Goal: Transaction & Acquisition: Purchase product/service

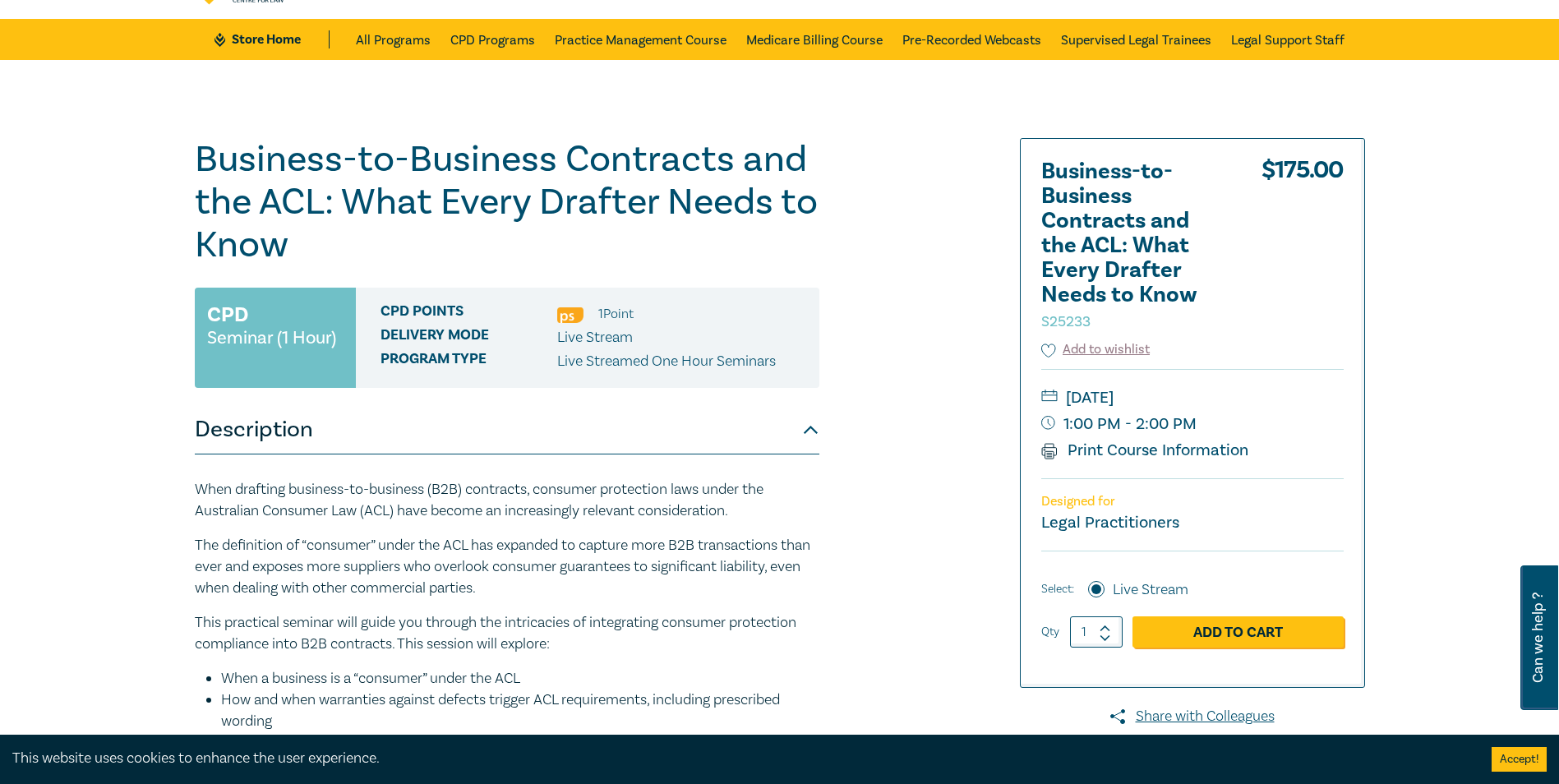
scroll to position [83, 0]
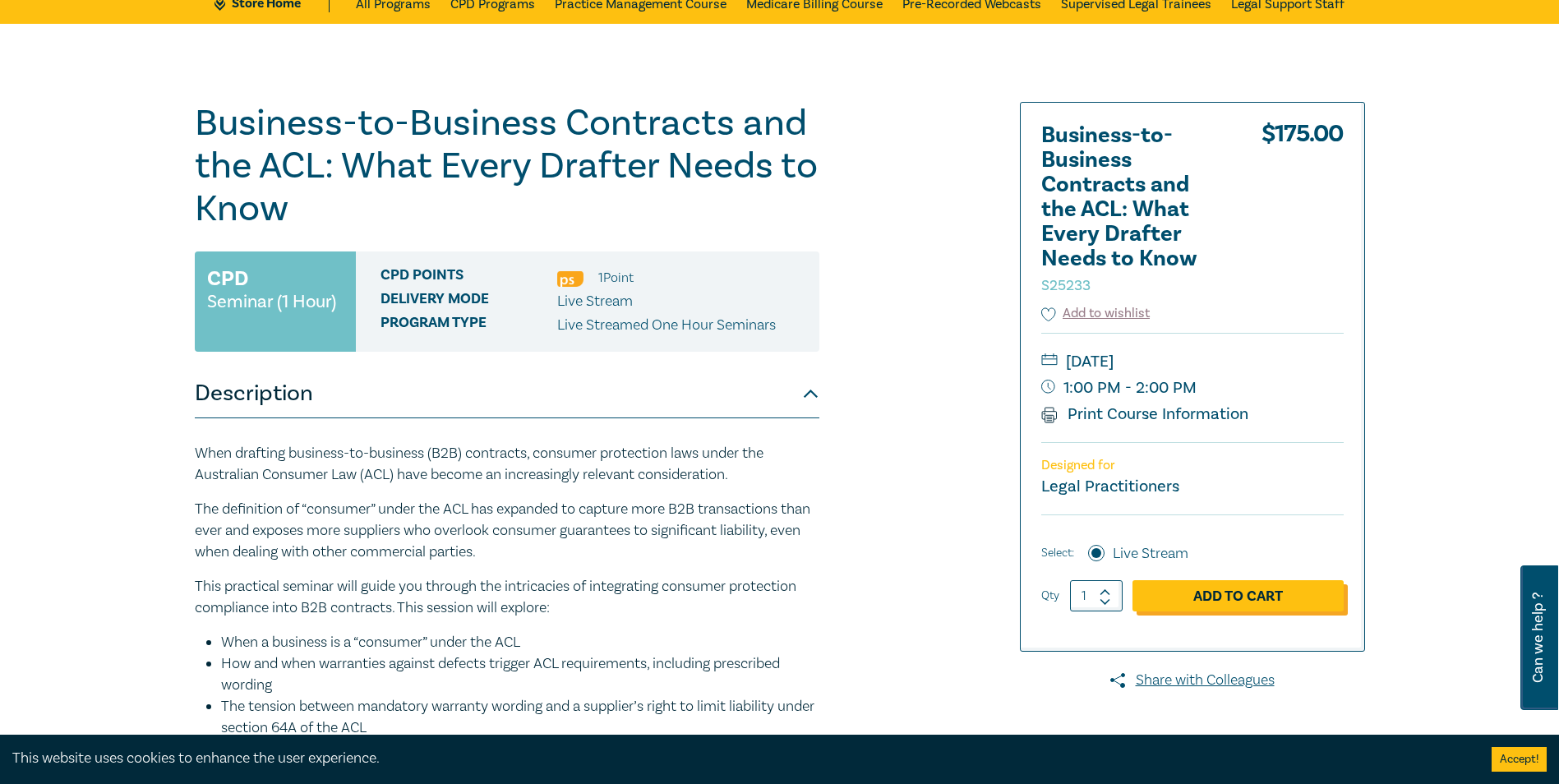
click at [1215, 587] on link "Add to Cart" at bounding box center [1238, 595] width 211 height 32
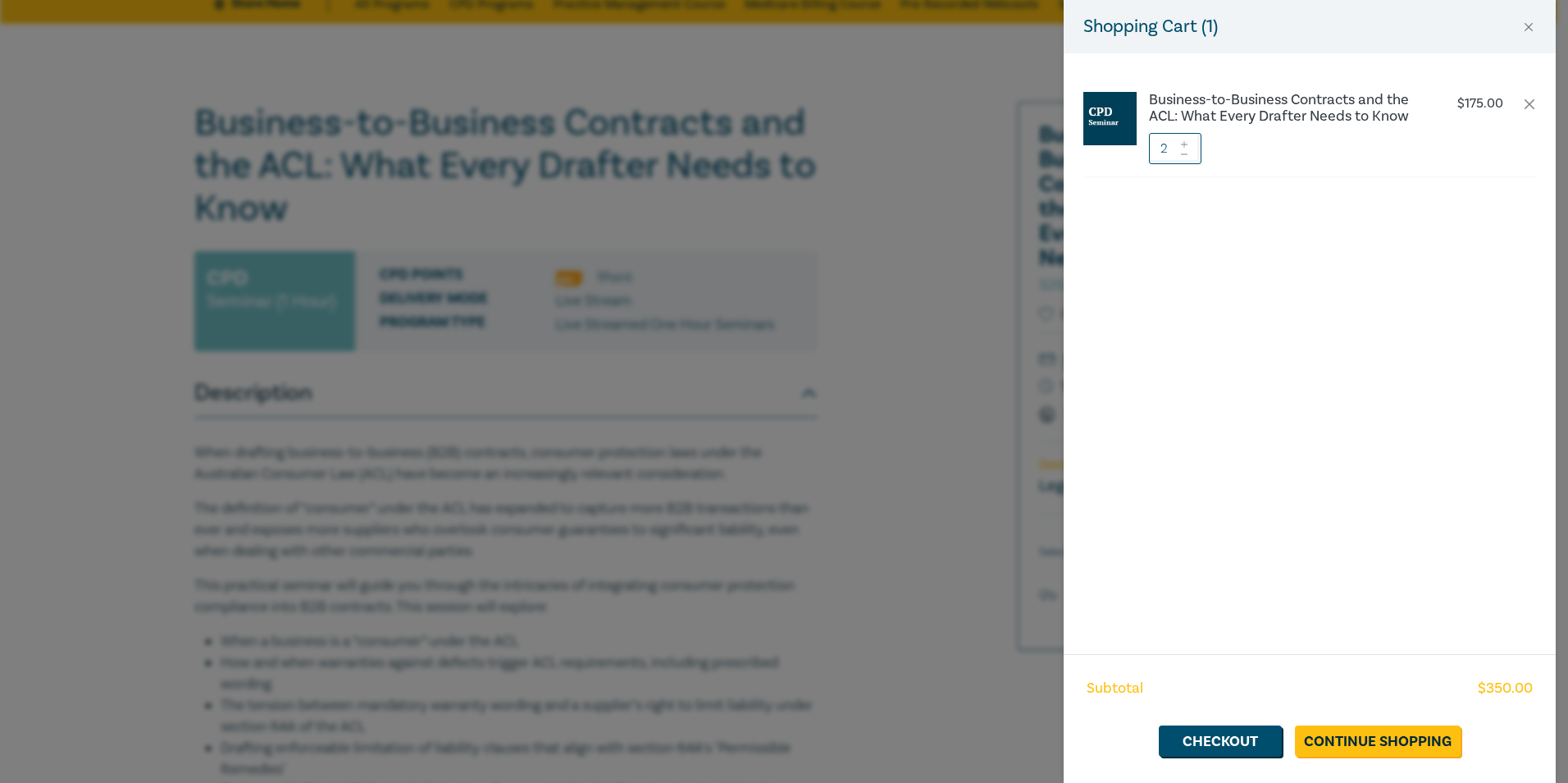
click at [780, 427] on div "Shopping Cart ( 1 ) Business-to-Business Contracts and the ACL: What Every Draf…" at bounding box center [784, 391] width 1568 height 783
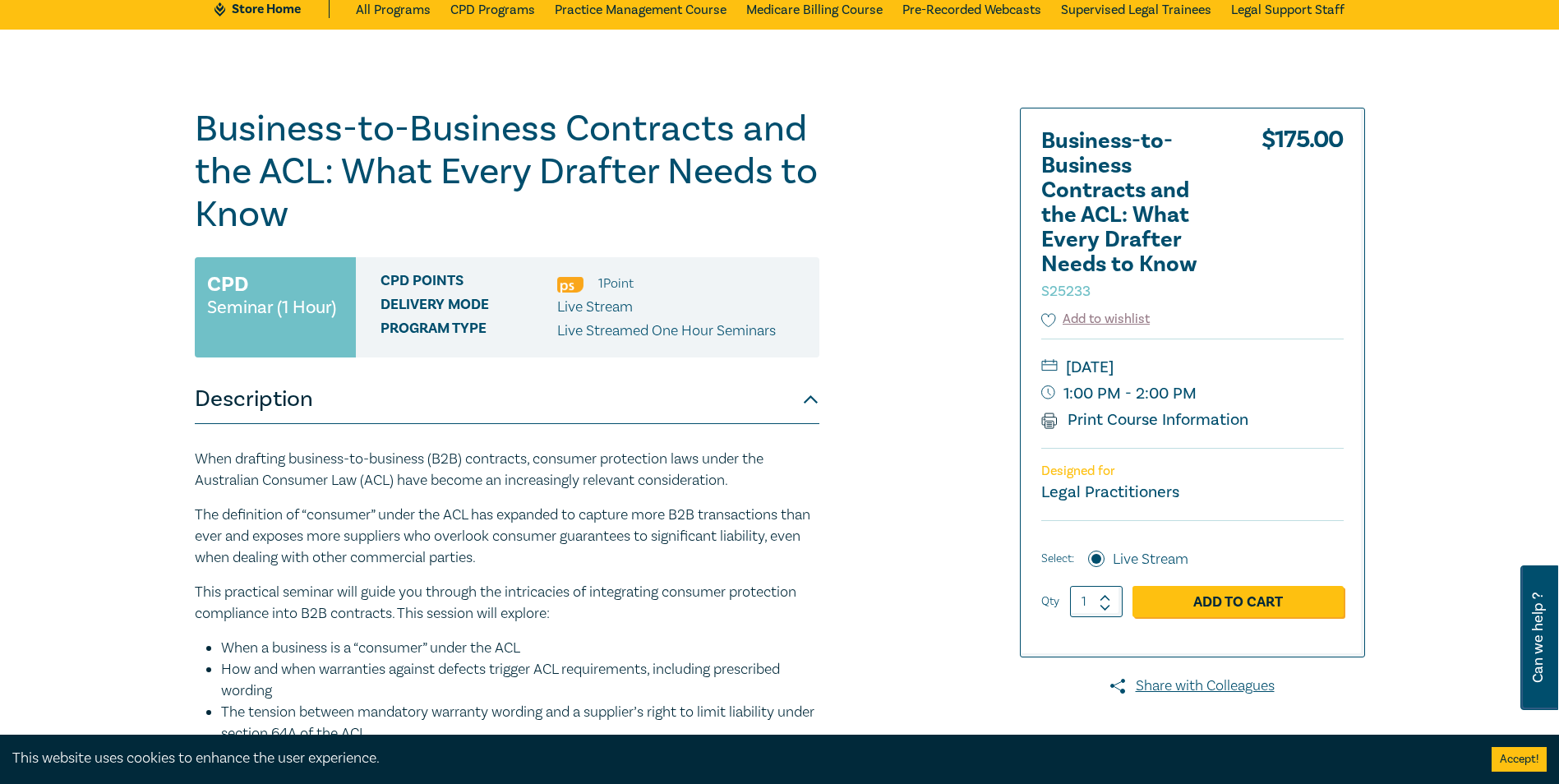
scroll to position [0, 0]
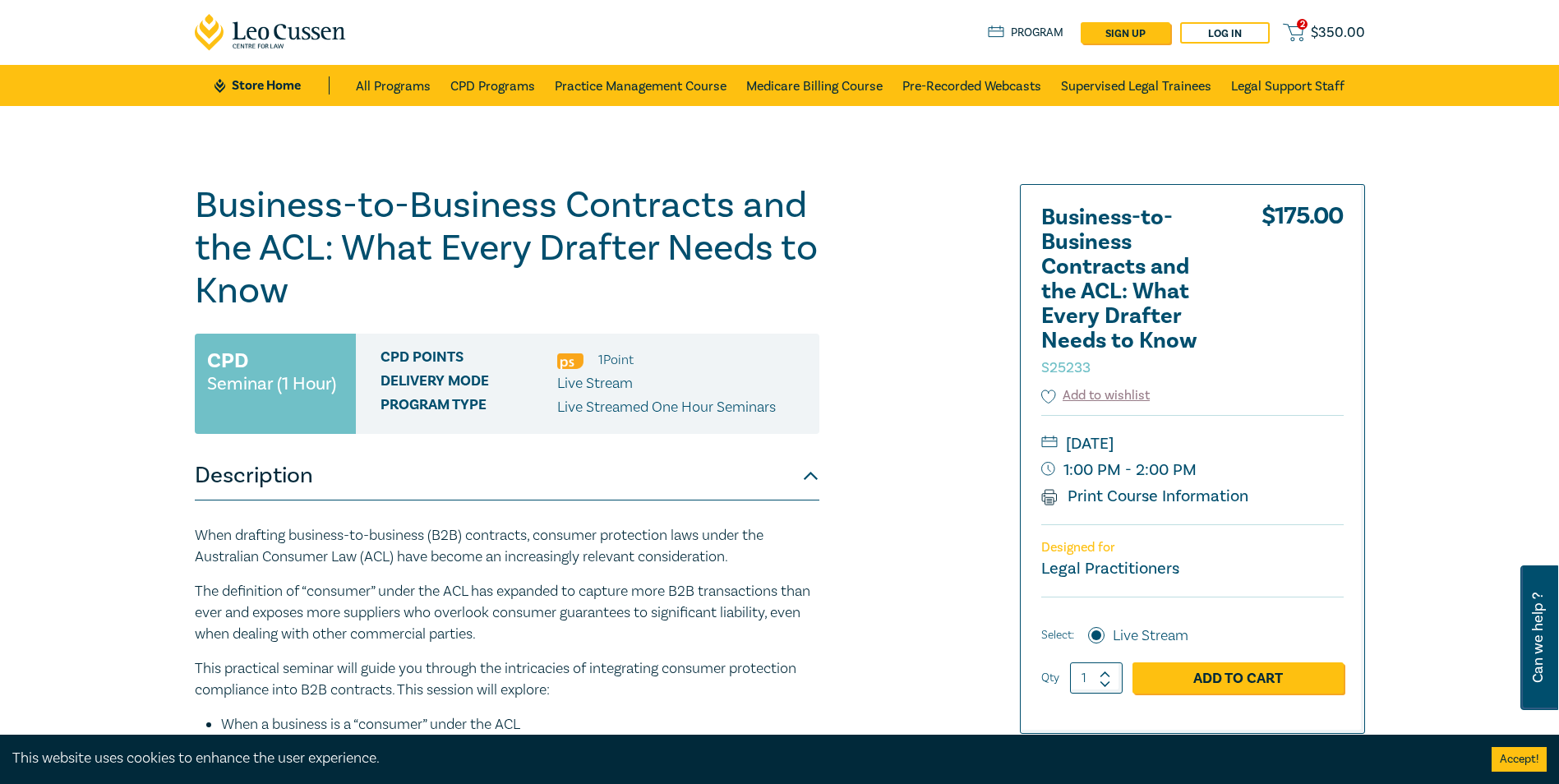
click at [1242, 34] on span "$ 350.00" at bounding box center [1337, 33] width 54 height 18
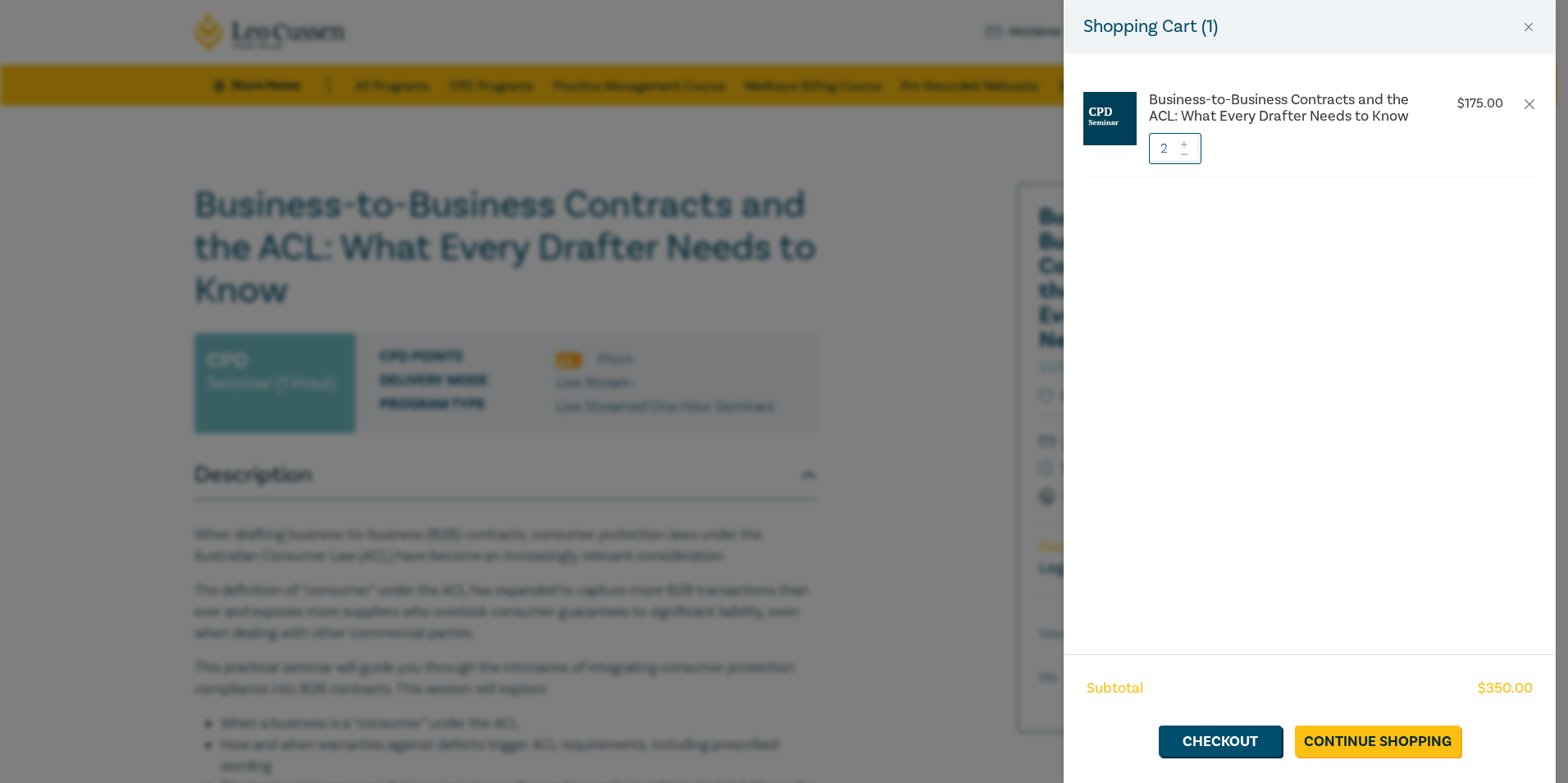
click at [1186, 157] on span at bounding box center [1184, 153] width 11 height 10
click at [1224, 683] on link "Checkout" at bounding box center [1219, 741] width 123 height 32
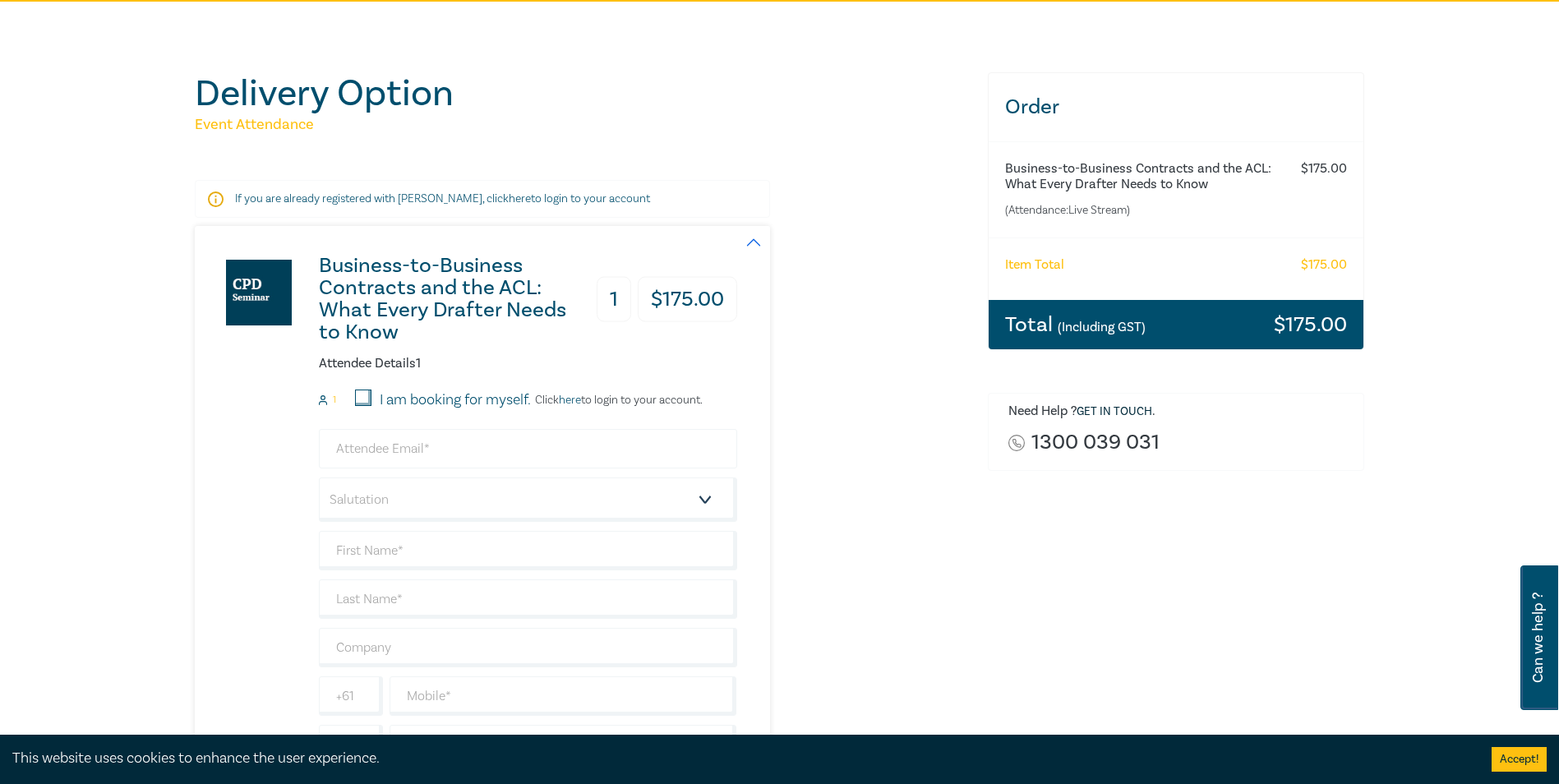
scroll to position [164, 0]
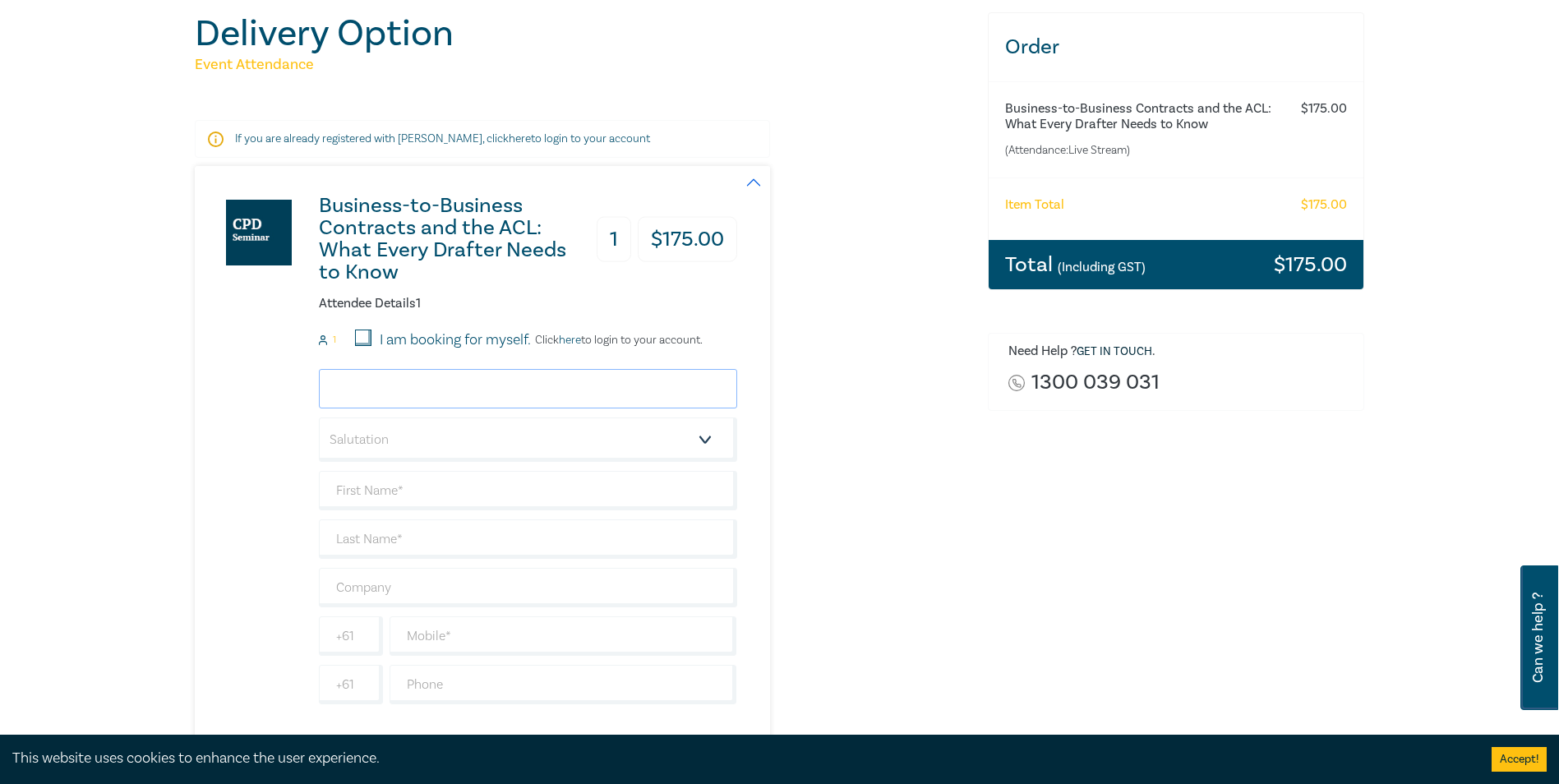
click at [467, 388] on input "email" at bounding box center [528, 388] width 419 height 39
type input "[PERSON_NAME][EMAIL_ADDRESS][PERSON_NAME][DOMAIN_NAME]"
type input "[PERSON_NAME]"
type input "The Swatch Group ([GEOGRAPHIC_DATA]) Pty. Ltd."
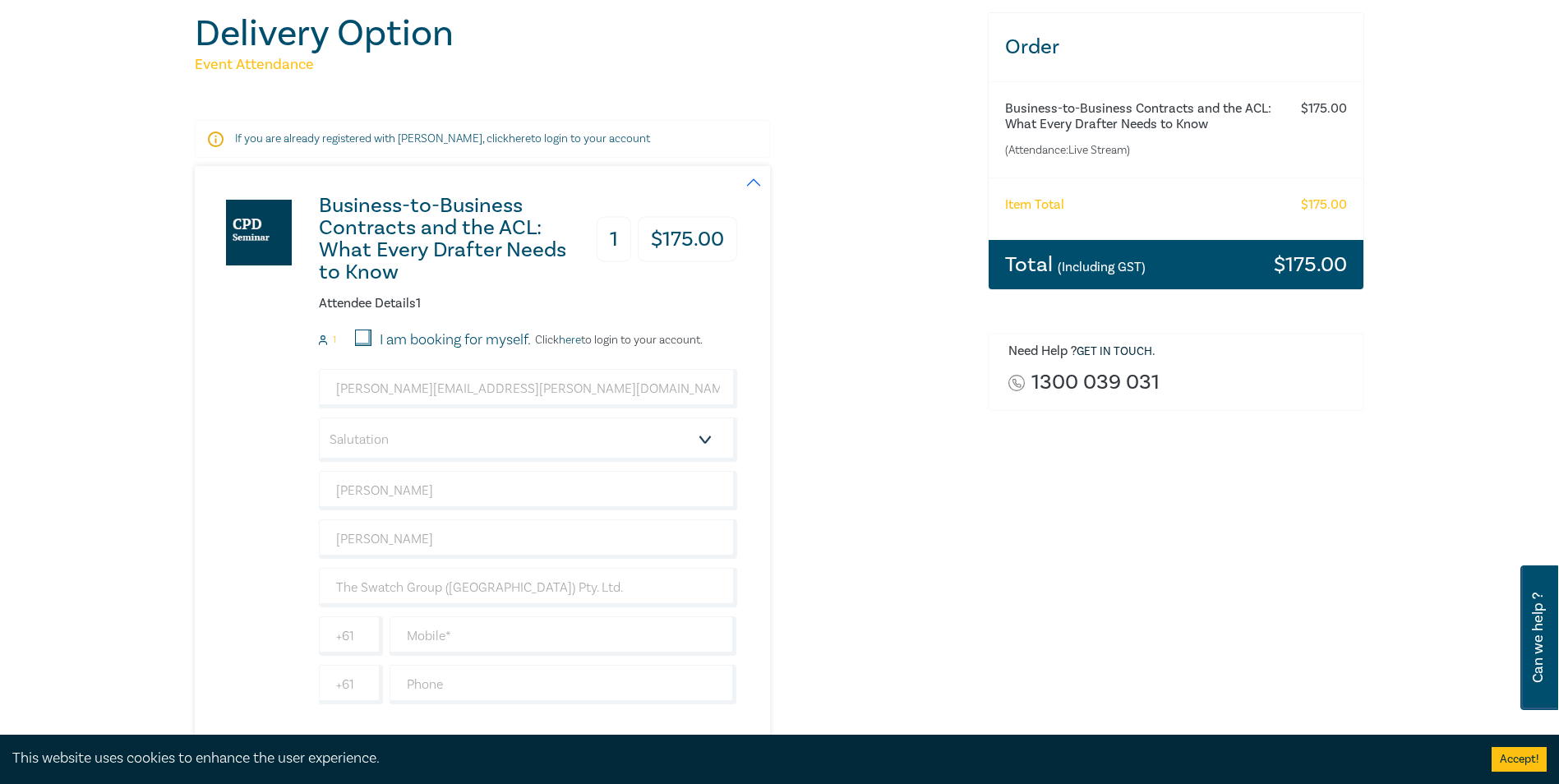
click at [873, 442] on div "Business-to-Business Contracts and the ACL: What Every Drafter Needs to Know 1 …" at bounding box center [581, 454] width 773 height 576
click at [365, 333] on input "I am booking for myself." at bounding box center [363, 337] width 16 height 16
checkbox input "true"
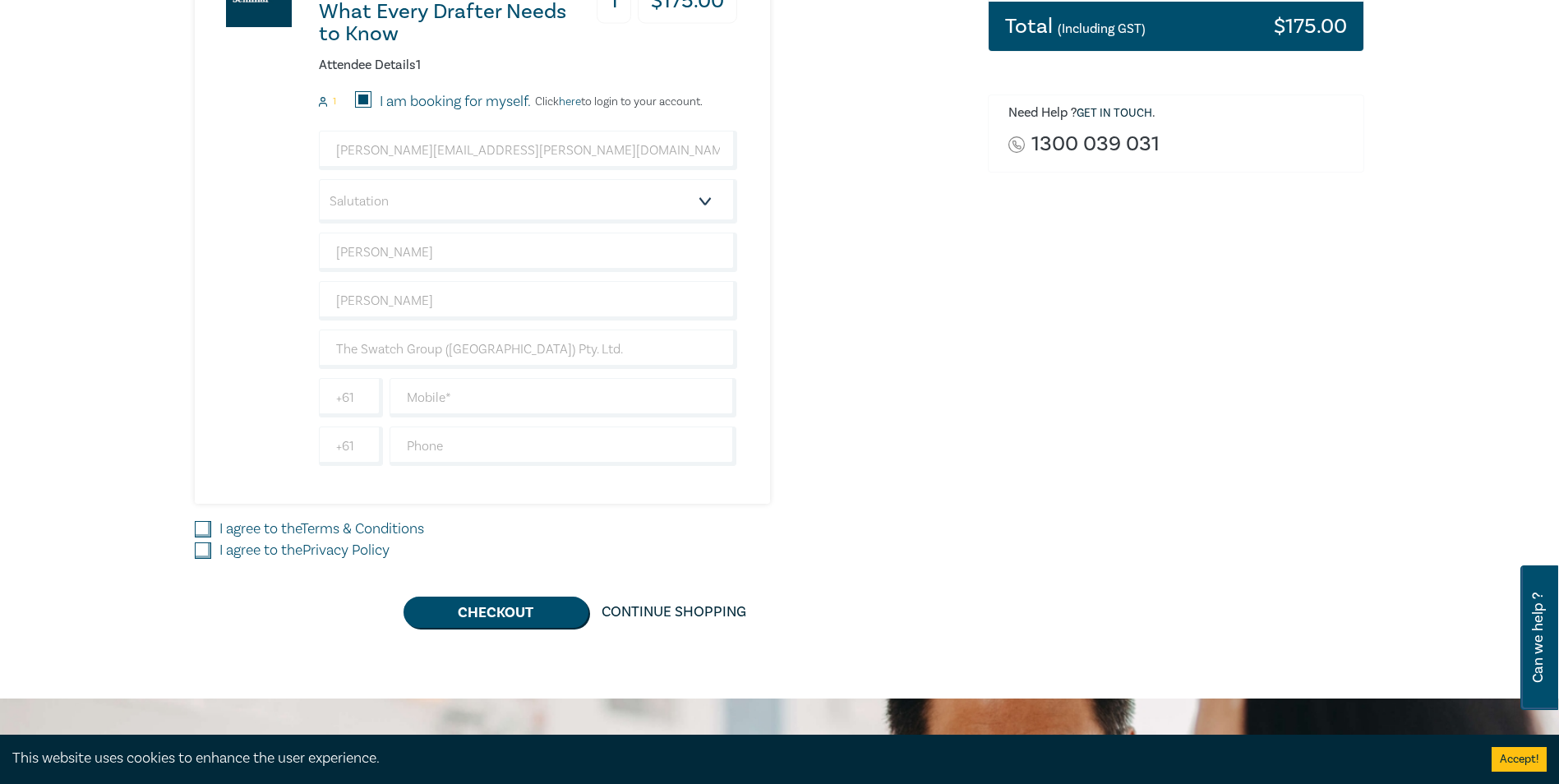
scroll to position [411, 0]
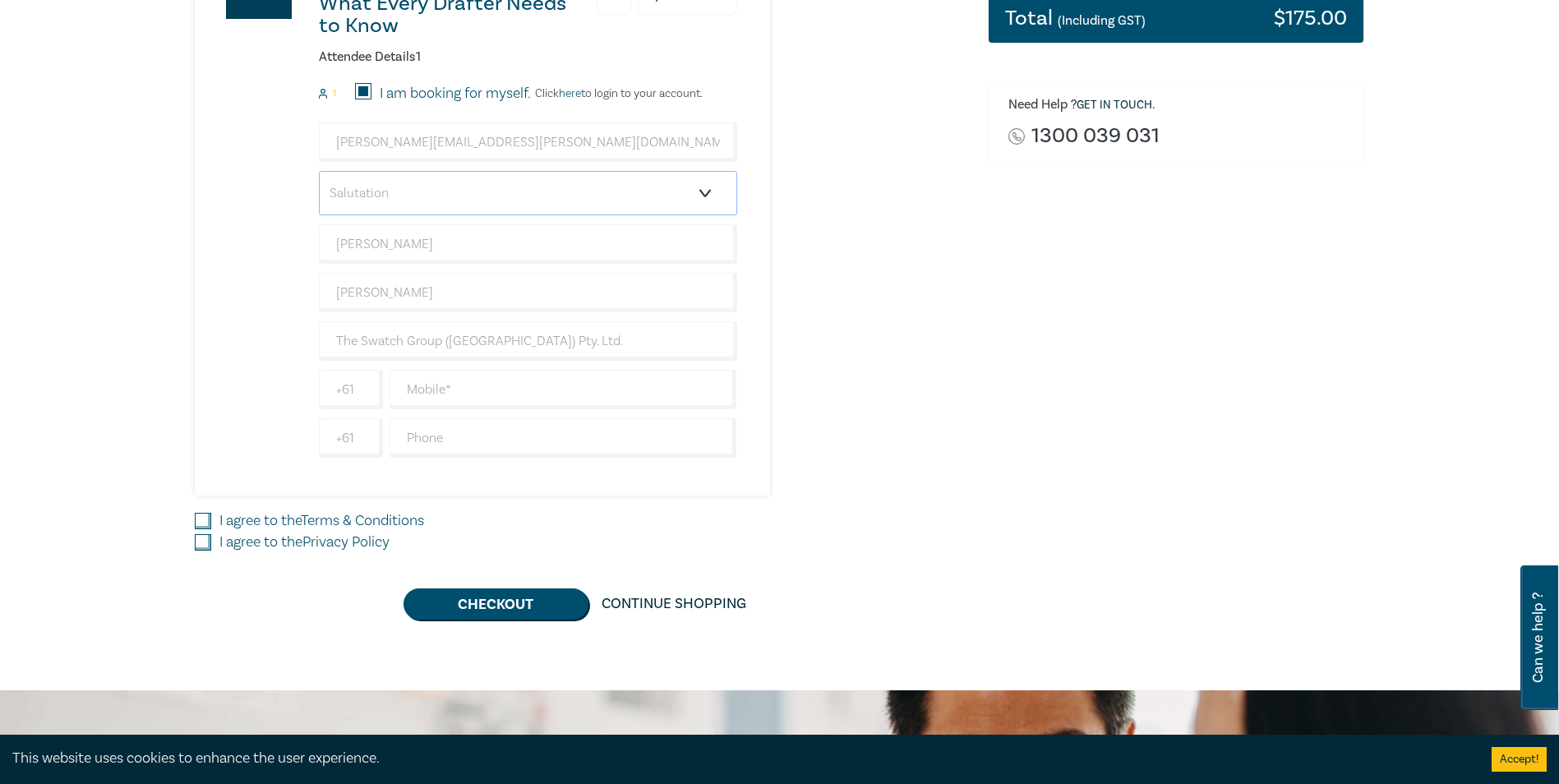
click at [445, 191] on select "Salutation Mr. Mrs. Ms. Miss Dr. Prof. Other" at bounding box center [528, 193] width 419 height 44
select select "Mr."
click at [319, 171] on select "Salutation Mr. Mrs. Ms. Miss Dr. Prof. Other" at bounding box center [528, 193] width 419 height 44
click at [441, 392] on input "text" at bounding box center [564, 389] width 348 height 39
type input "0405250328"
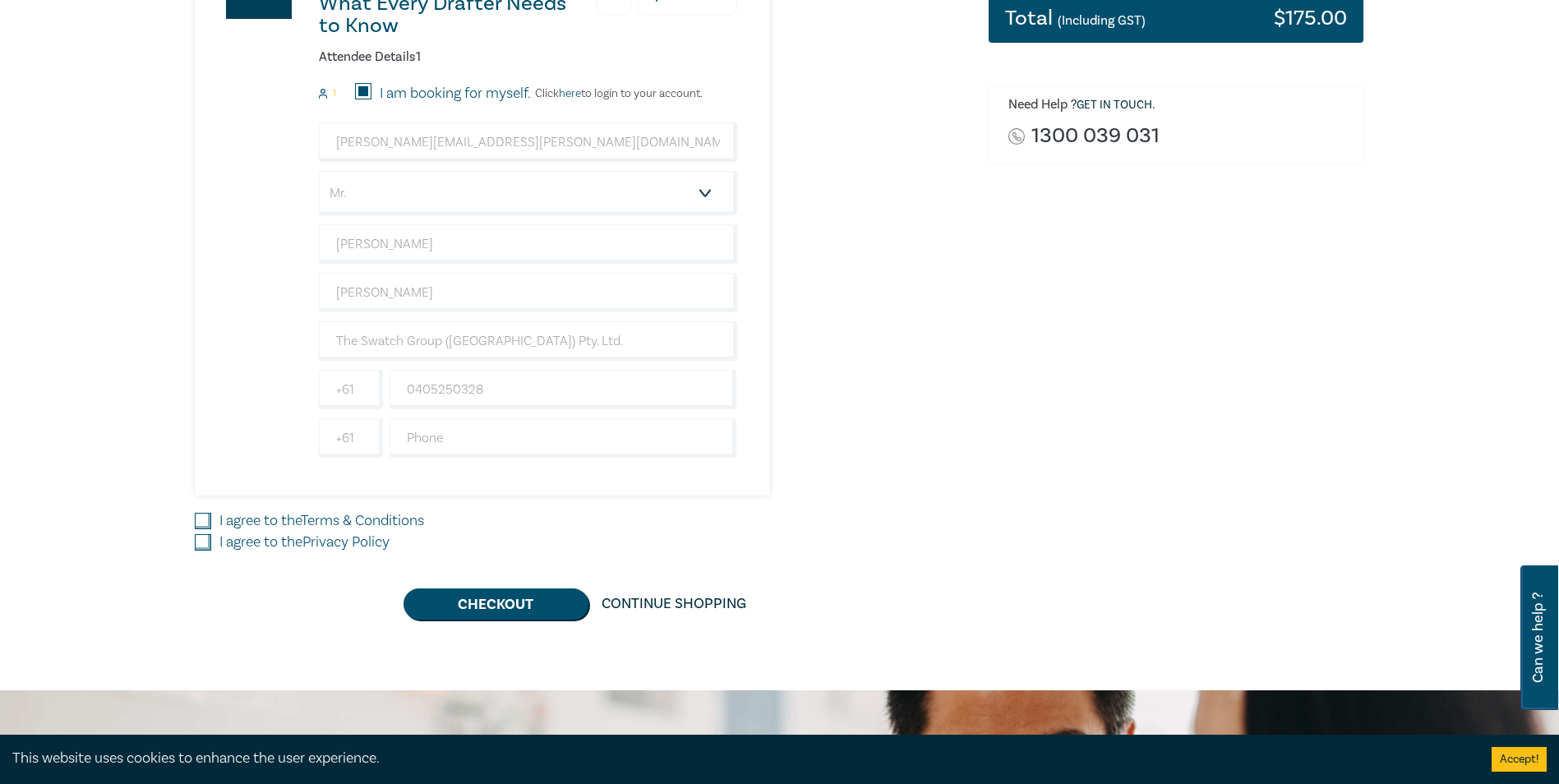
click at [198, 512] on input "I agree to the Terms & Conditions" at bounding box center [203, 520] width 16 height 16
checkbox input "true"
click at [195, 540] on input "I agree to the Privacy Policy" at bounding box center [203, 541] width 16 height 16
checkbox input "true"
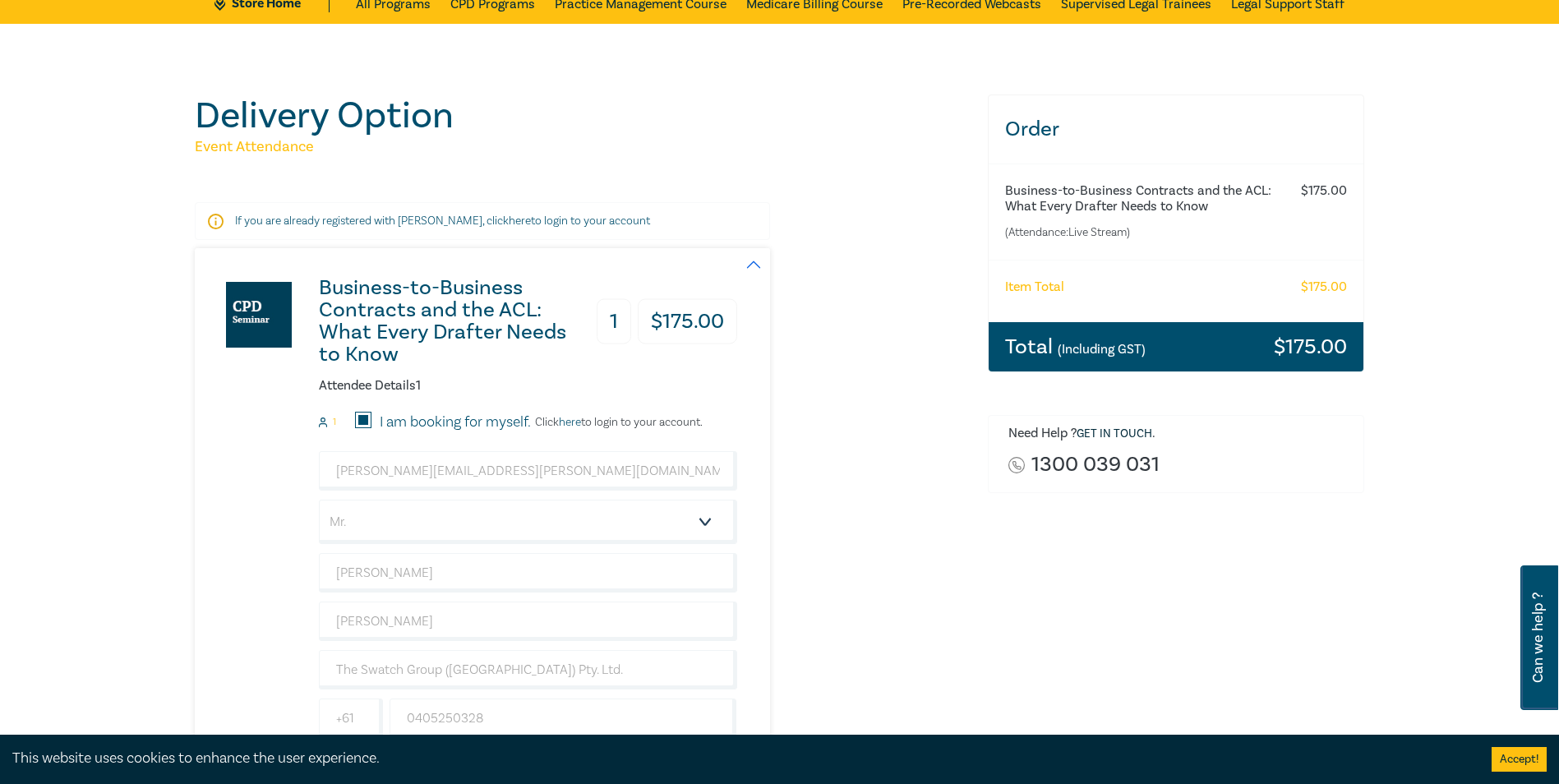
click at [146, 422] on div "Delivery Option Event Attendance If you are already registered with [PERSON_NAM…" at bounding box center [780, 521] width 1559 height 995
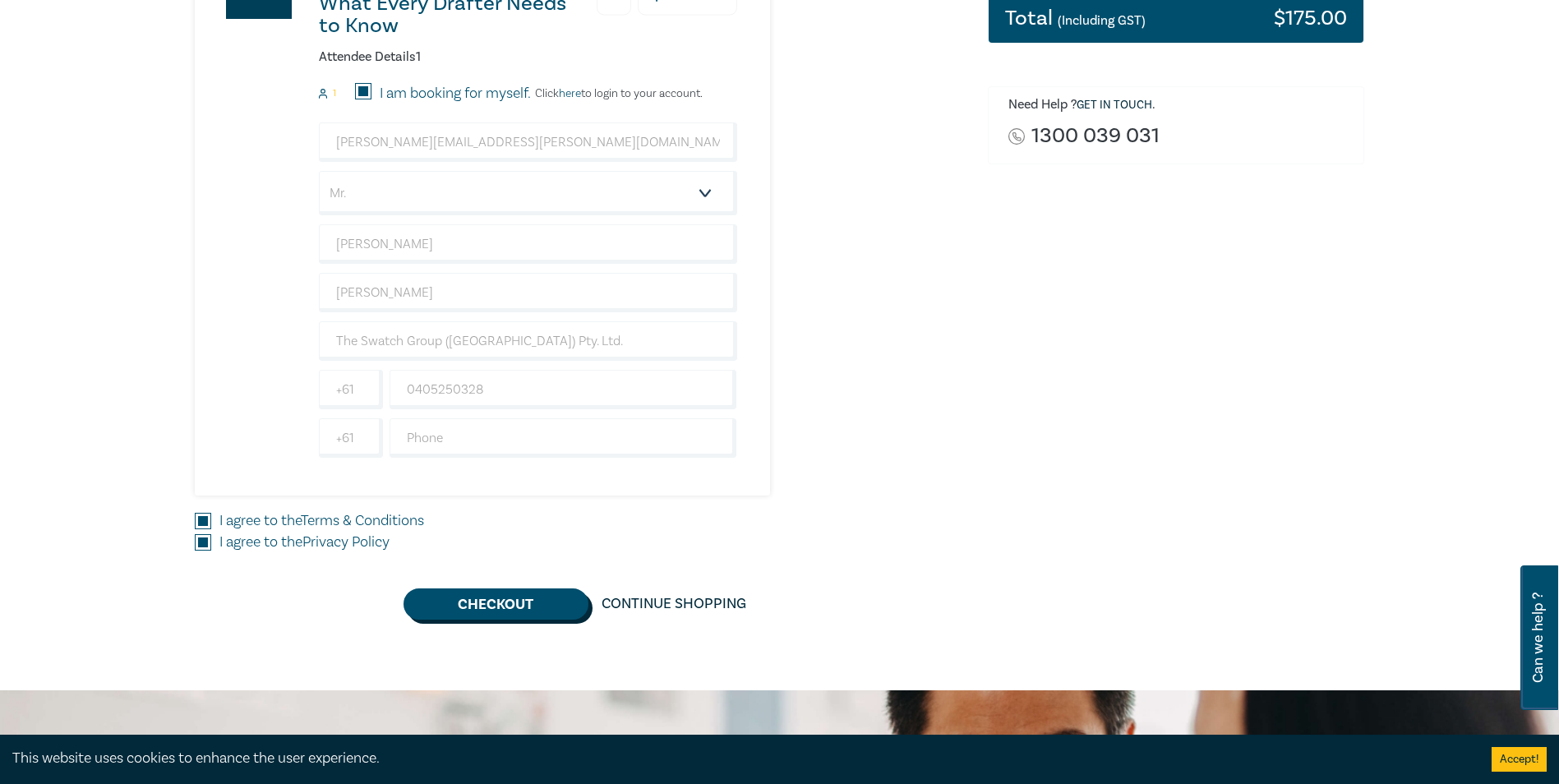
click at [516, 597] on button "Checkout" at bounding box center [495, 604] width 185 height 32
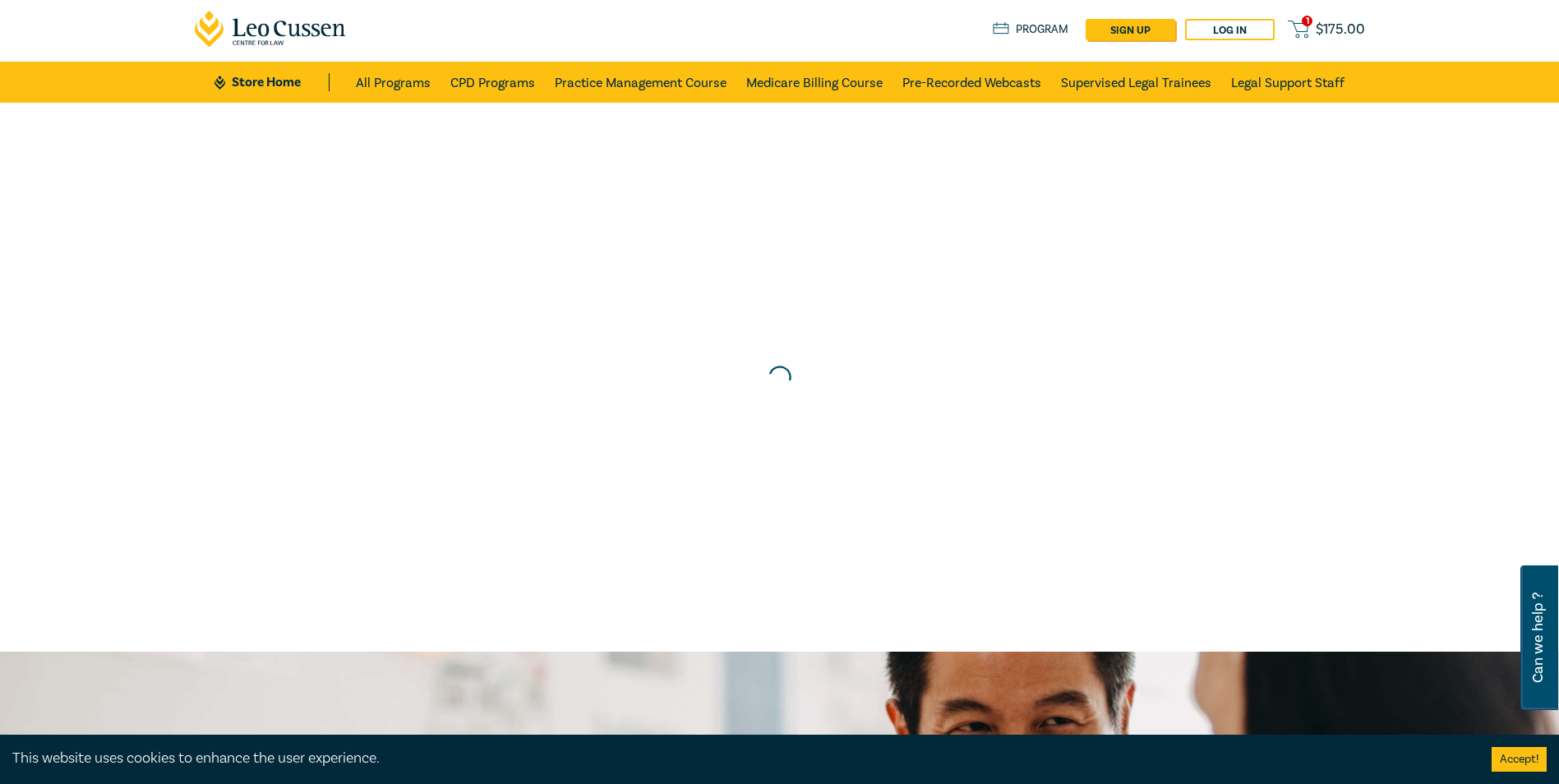
scroll to position [0, 0]
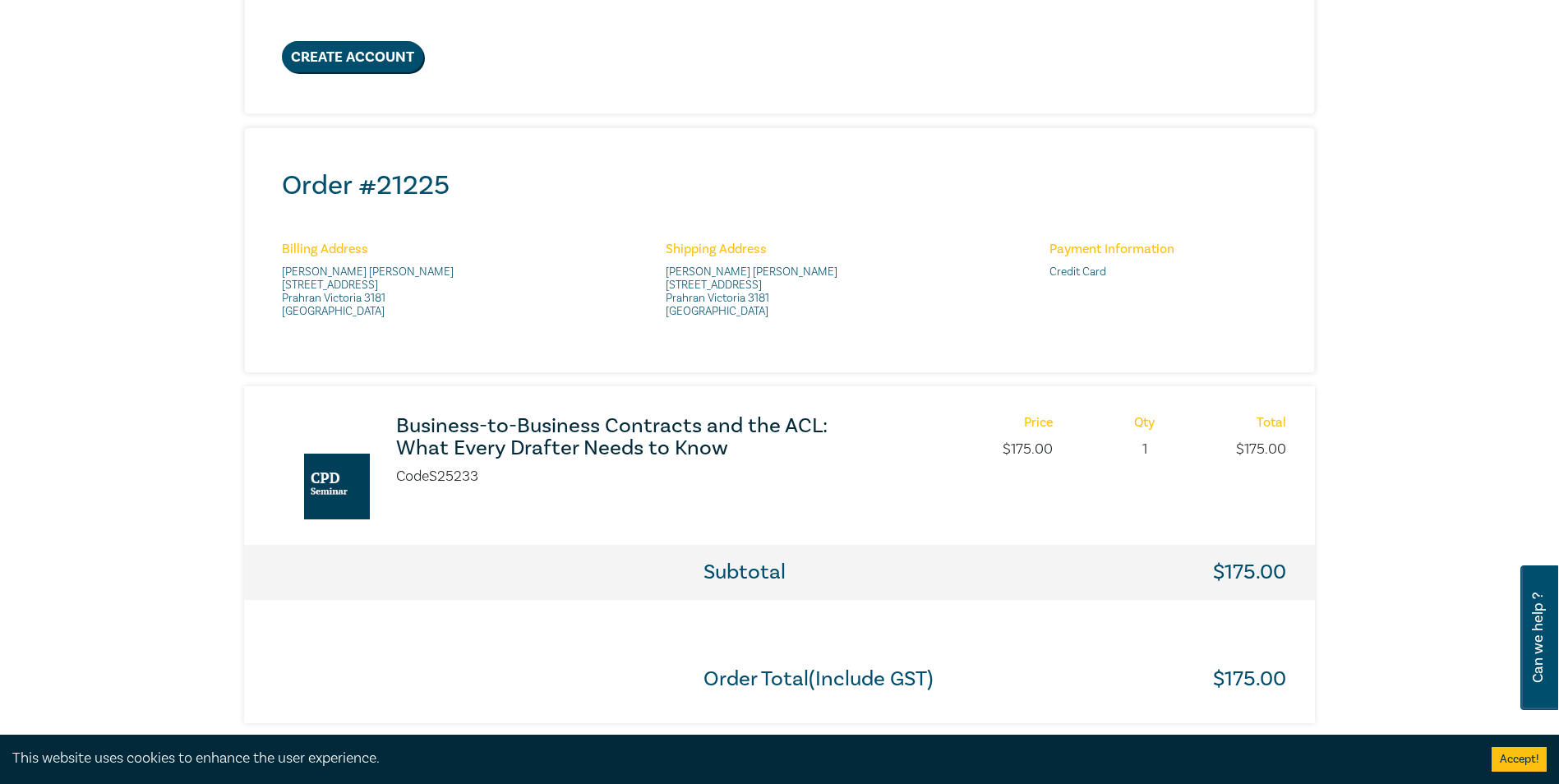
scroll to position [493, 0]
